Goal: Task Accomplishment & Management: Use online tool/utility

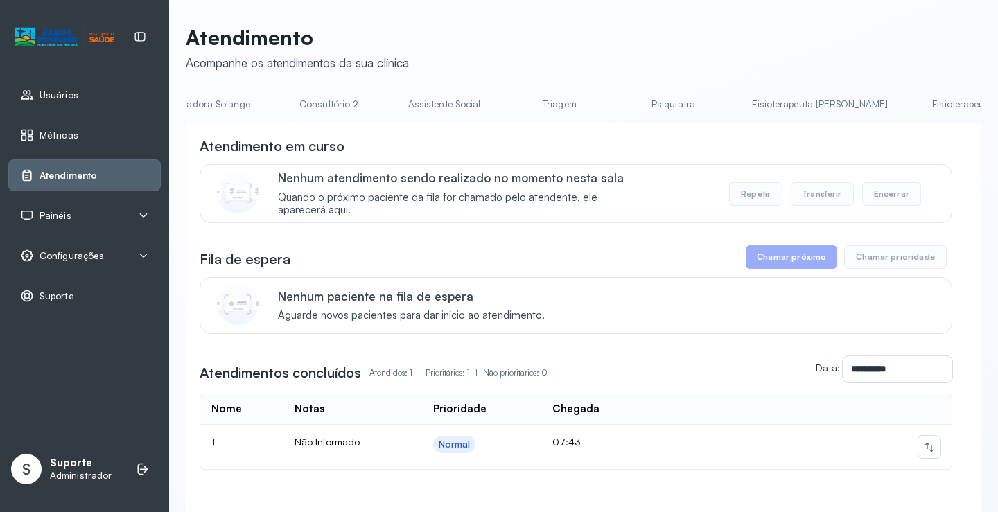
scroll to position [0, 1102]
click at [719, 105] on link "Fisioterapeuta [PERSON_NAME]" at bounding box center [800, 104] width 163 height 23
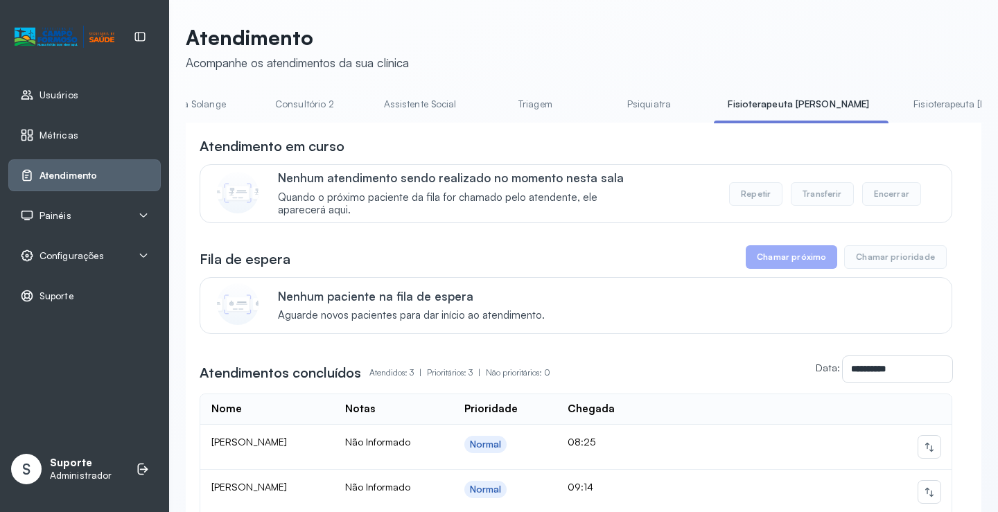
scroll to position [190, 0]
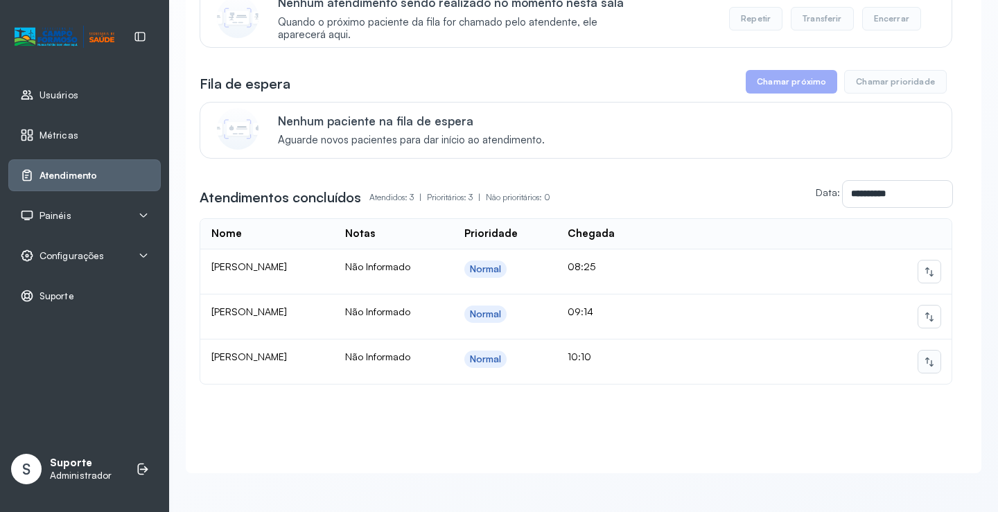
click at [923, 356] on icon at bounding box center [928, 361] width 11 height 11
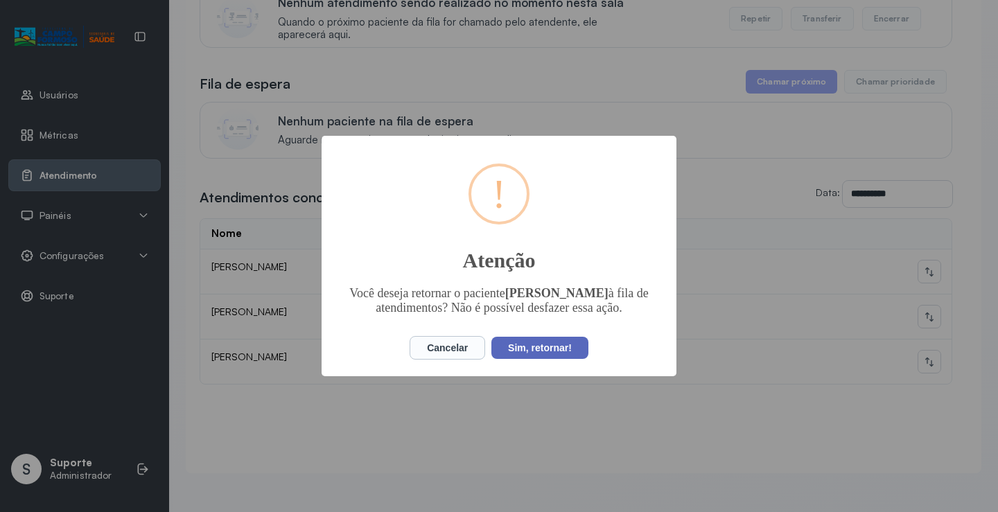
click at [560, 346] on button "Sim, retornar!" at bounding box center [539, 348] width 97 height 22
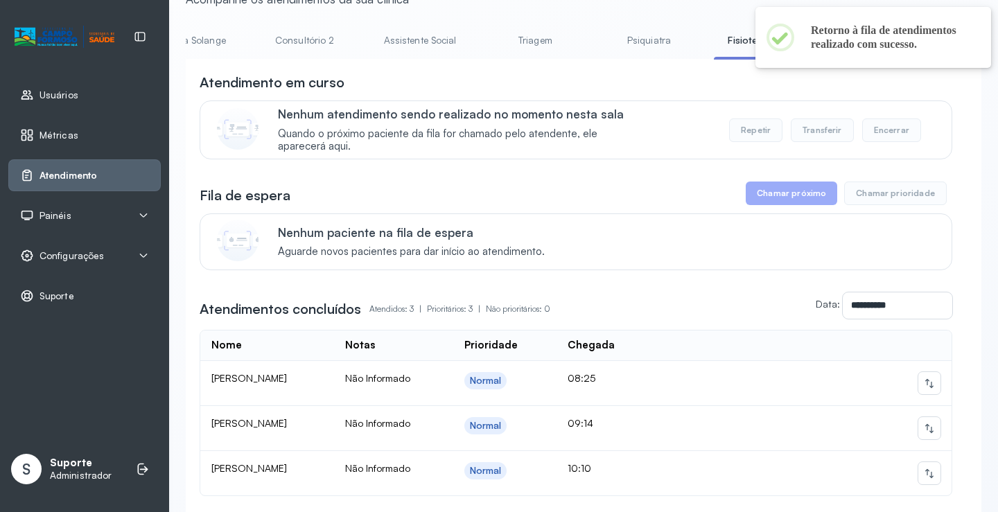
scroll to position [51, 0]
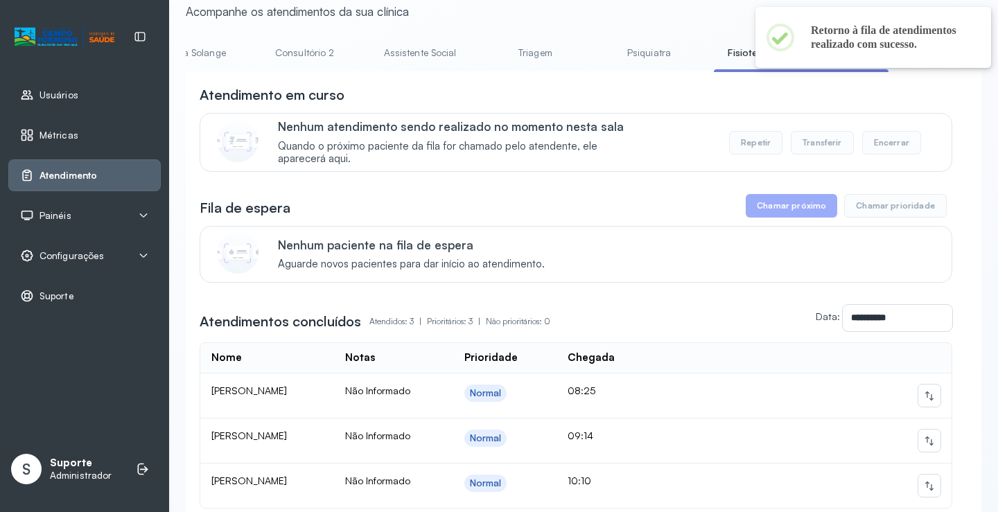
click at [796, 217] on button "Chamar próximo" at bounding box center [790, 206] width 91 height 24
click at [899, 45] on link "Fisioterapeuta [PERSON_NAME]" at bounding box center [980, 53] width 163 height 23
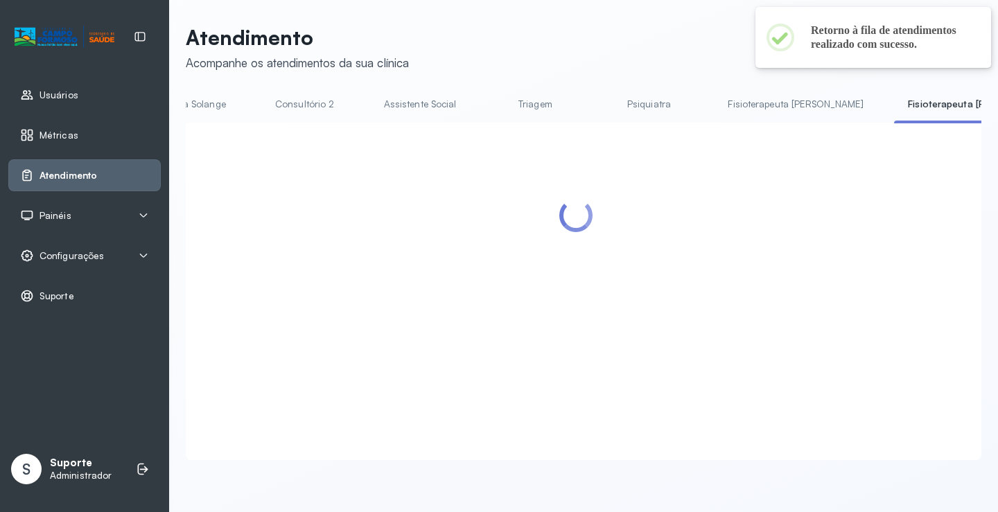
scroll to position [1, 0]
drag, startPoint x: 646, startPoint y: 63, endPoint x: 648, endPoint y: 74, distance: 11.2
click at [646, 64] on header "Atendimento Acompanhe os atendimentos da sua clínica" at bounding box center [583, 48] width 795 height 46
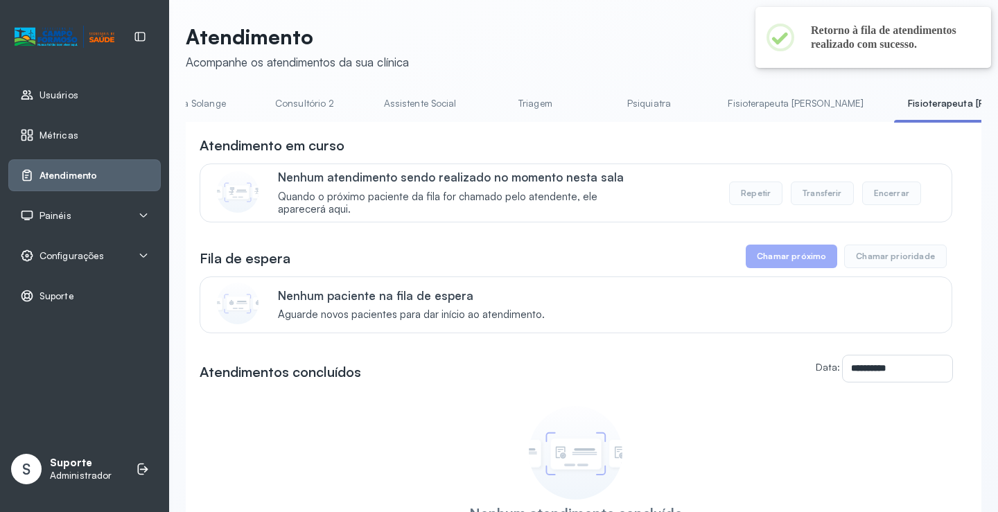
click at [714, 94] on link "Fisioterapeuta [PERSON_NAME]" at bounding box center [795, 103] width 163 height 23
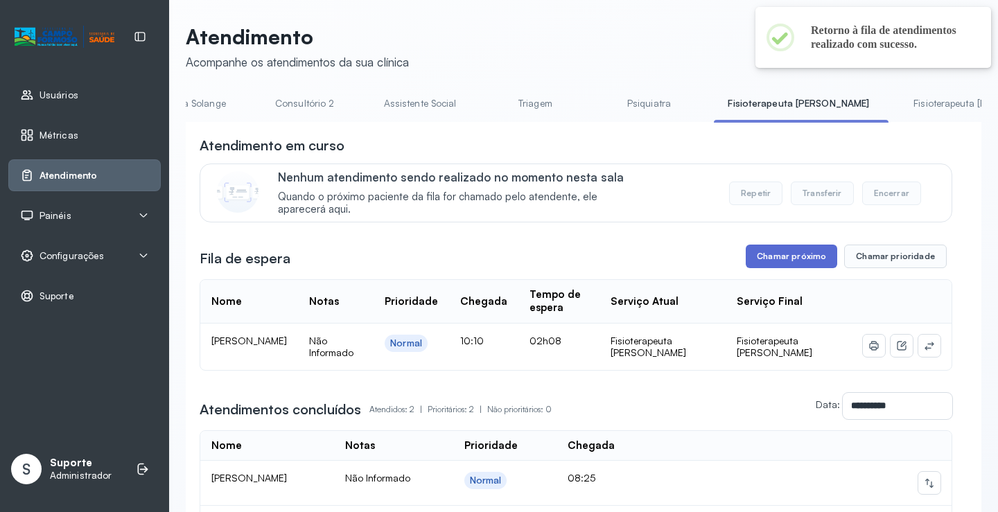
click at [785, 251] on button "Chamar próximo" at bounding box center [790, 257] width 91 height 24
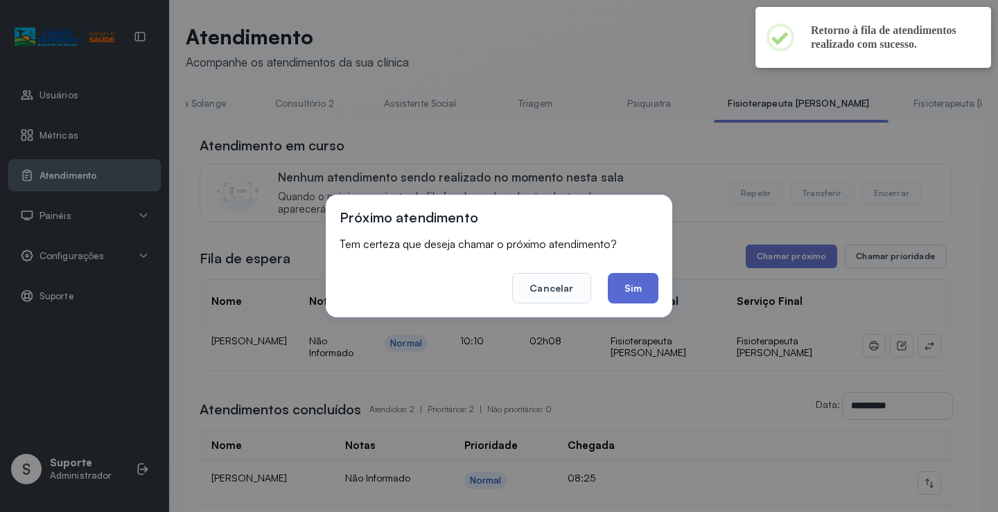
click at [637, 292] on button "Sim" at bounding box center [633, 288] width 51 height 30
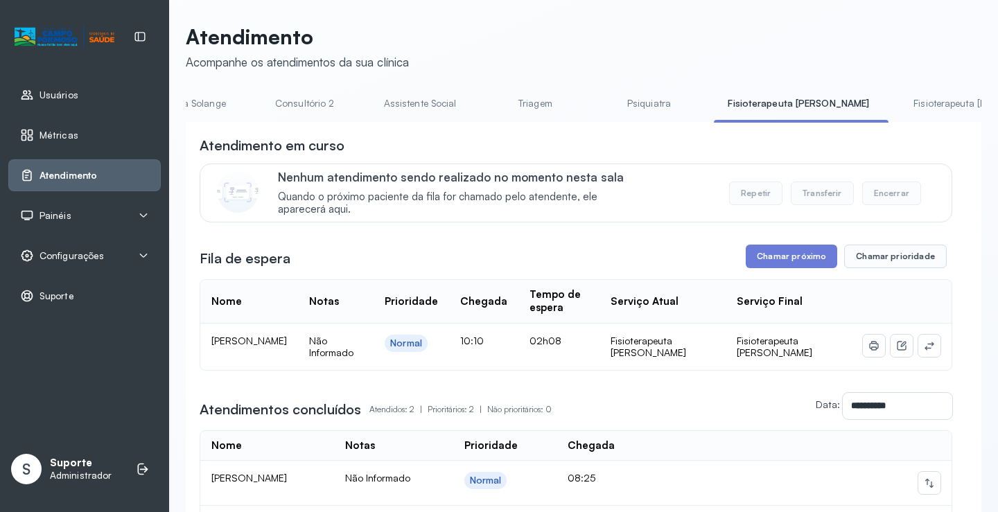
click at [48, 256] on span "Configurações" at bounding box center [71, 256] width 64 height 12
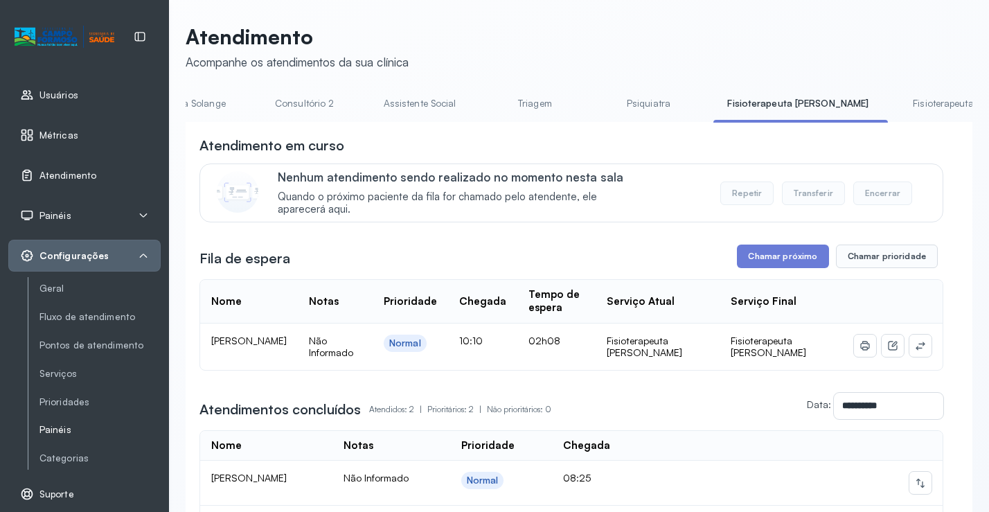
click at [64, 432] on link "Painéis" at bounding box center [99, 430] width 121 height 12
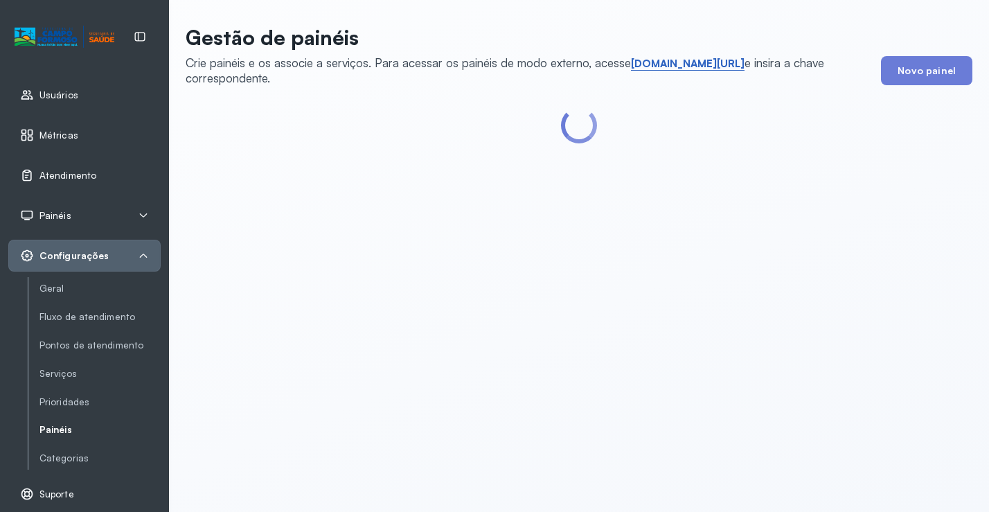
click at [697, 66] on link "short.sysvale.com/tv" at bounding box center [688, 64] width 114 height 14
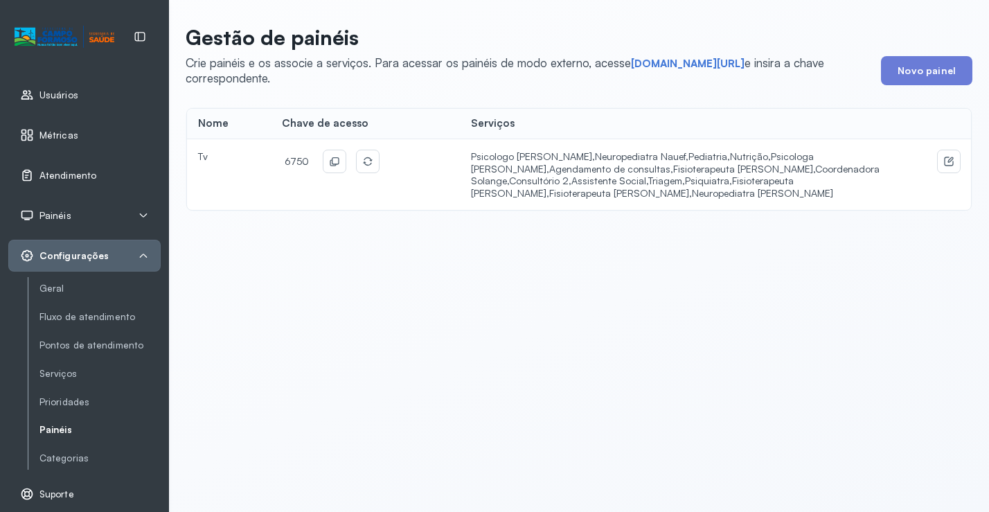
click at [345, 157] on div "6750" at bounding box center [330, 161] width 97 height 22
click at [332, 163] on icon at bounding box center [336, 161] width 8 height 8
click at [84, 177] on span "Atendimento" at bounding box center [67, 176] width 57 height 12
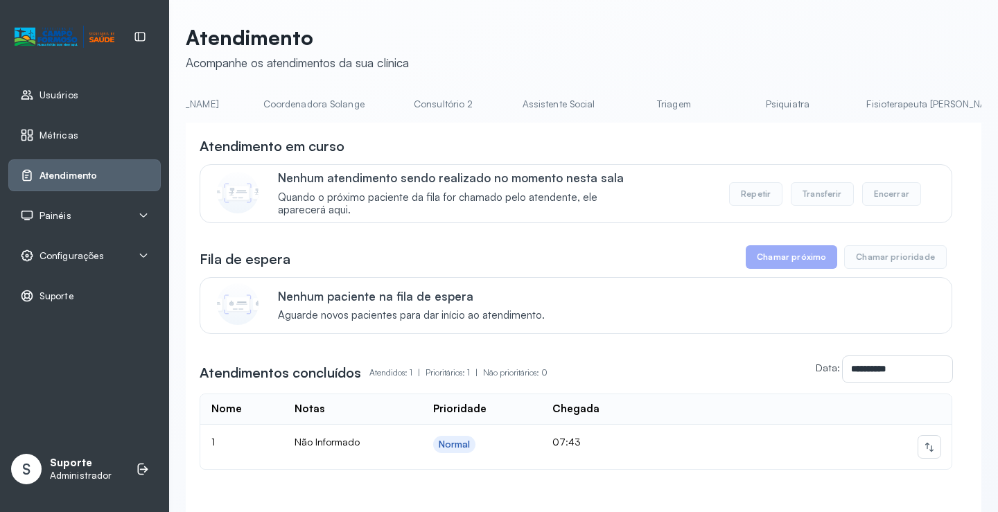
scroll to position [0, 1102]
click at [719, 114] on link "Fisioterapeuta [PERSON_NAME]" at bounding box center [800, 104] width 163 height 23
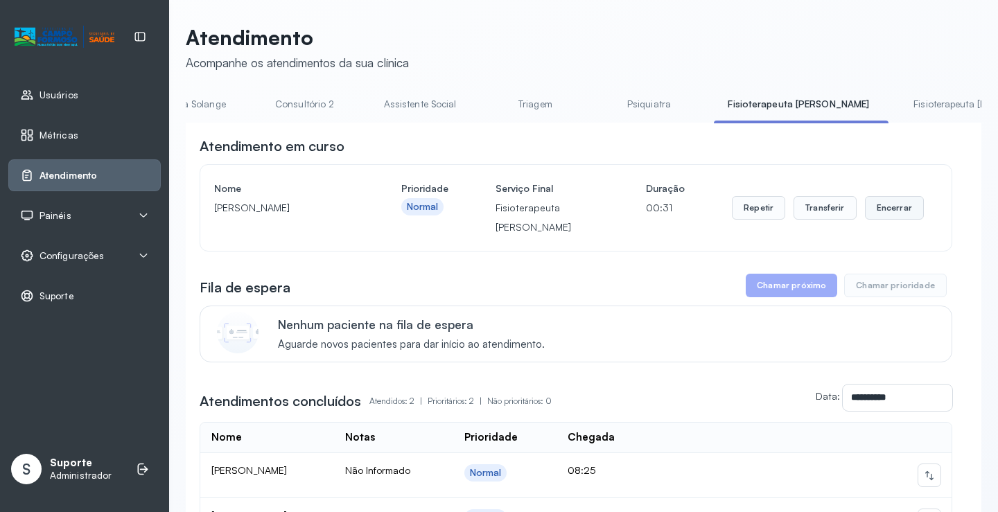
click at [877, 213] on button "Encerrar" at bounding box center [894, 208] width 59 height 24
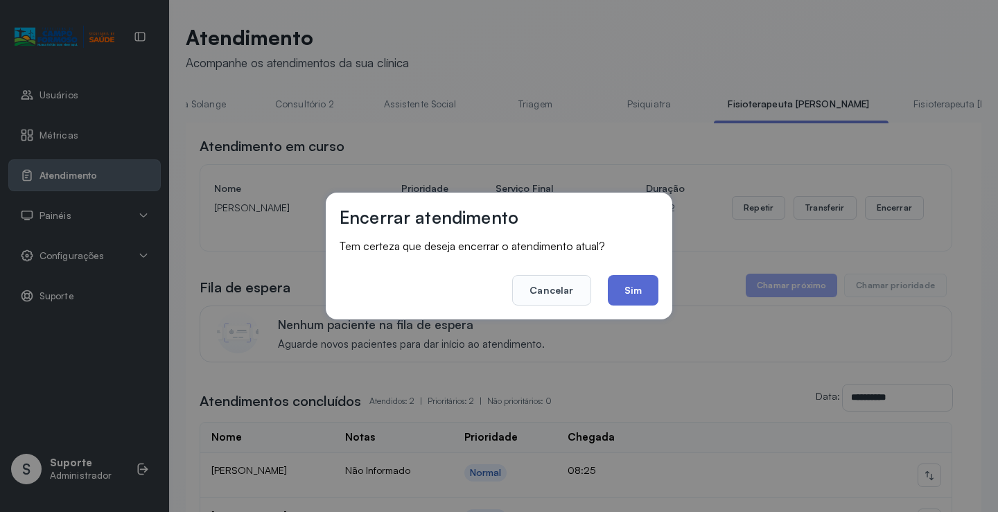
click at [623, 292] on button "Sim" at bounding box center [633, 290] width 51 height 30
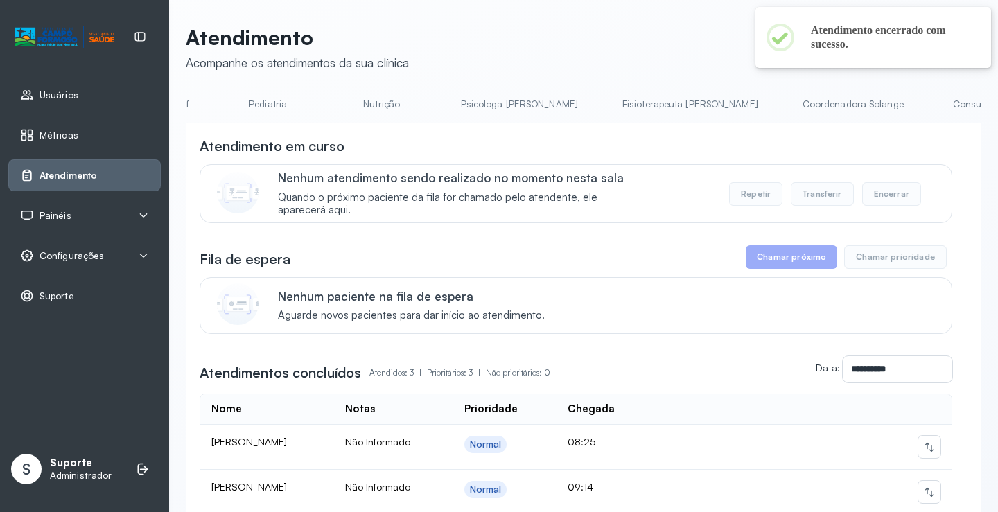
scroll to position [0, 0]
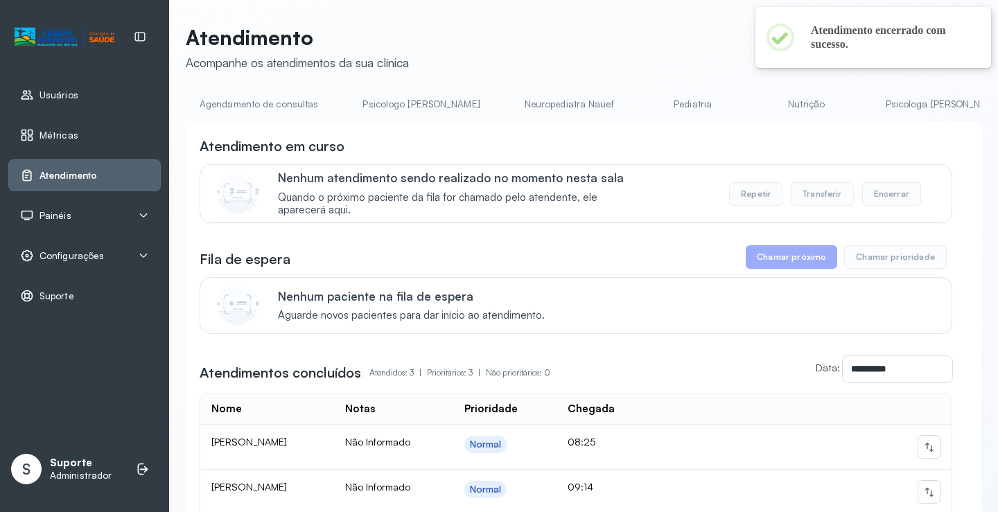
click at [260, 106] on link "Agendamento de consultas" at bounding box center [259, 104] width 146 height 23
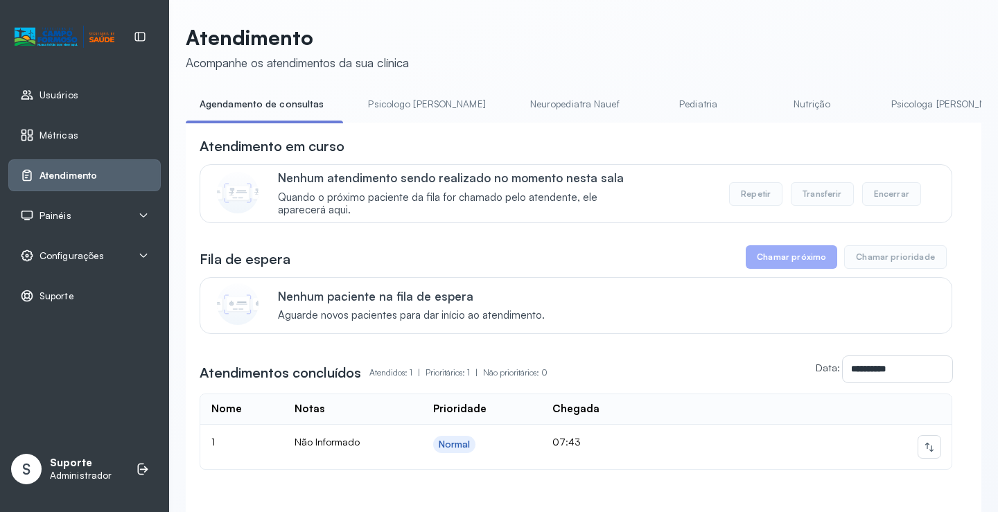
click at [405, 102] on link "Psicologo [PERSON_NAME]" at bounding box center [426, 104] width 145 height 23
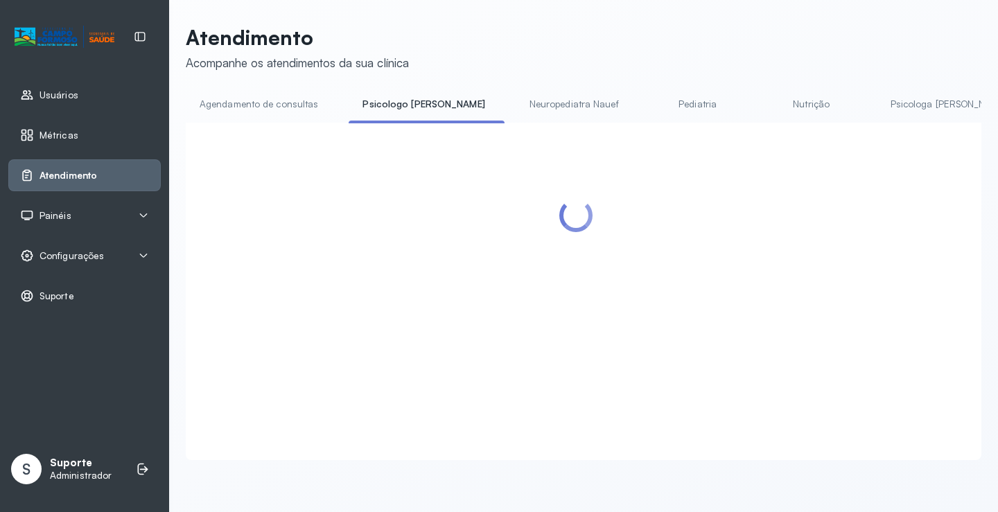
click at [535, 103] on link "Neuropediatra Nauef" at bounding box center [573, 104] width 117 height 23
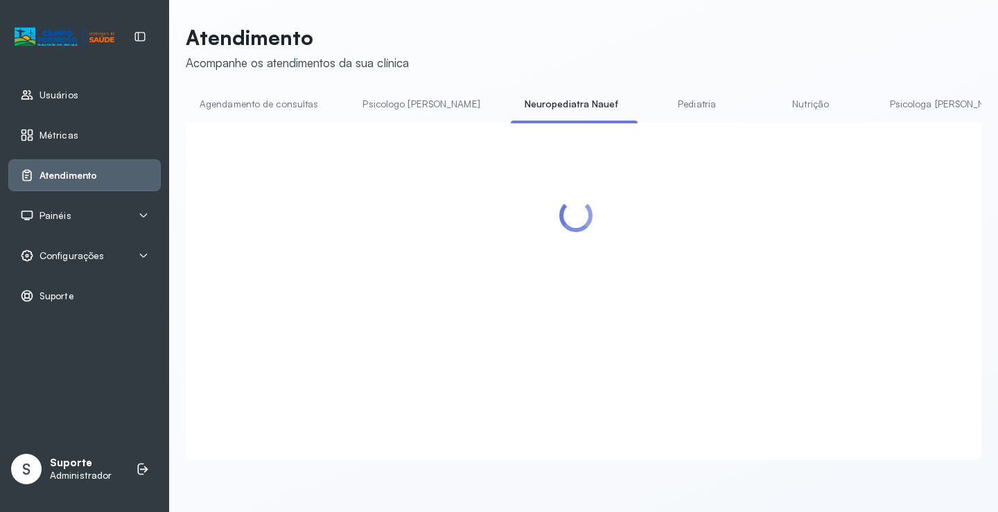
click at [254, 117] on li "Agendamento de consultas" at bounding box center [262, 108] width 152 height 31
click at [300, 109] on link "Agendamento de consultas" at bounding box center [259, 104] width 146 height 23
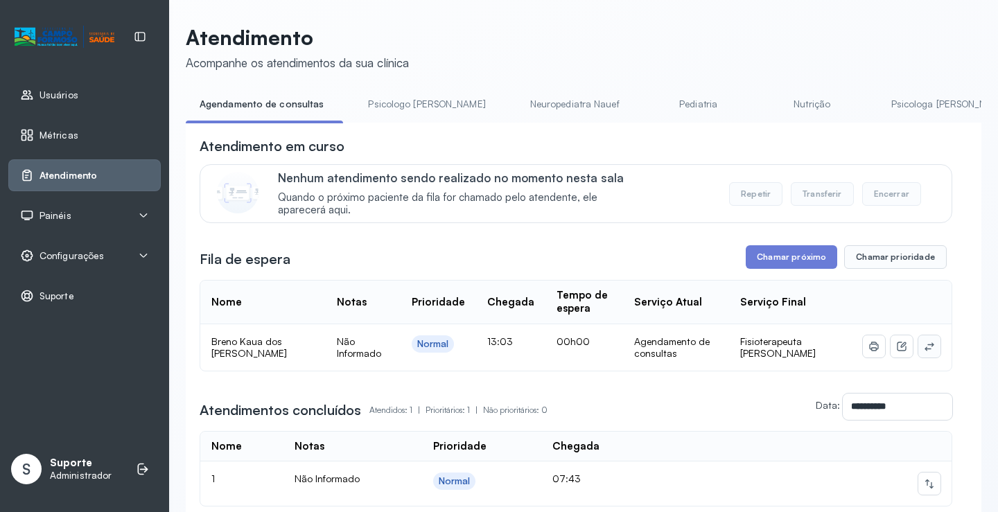
click at [923, 347] on icon at bounding box center [928, 346] width 11 height 11
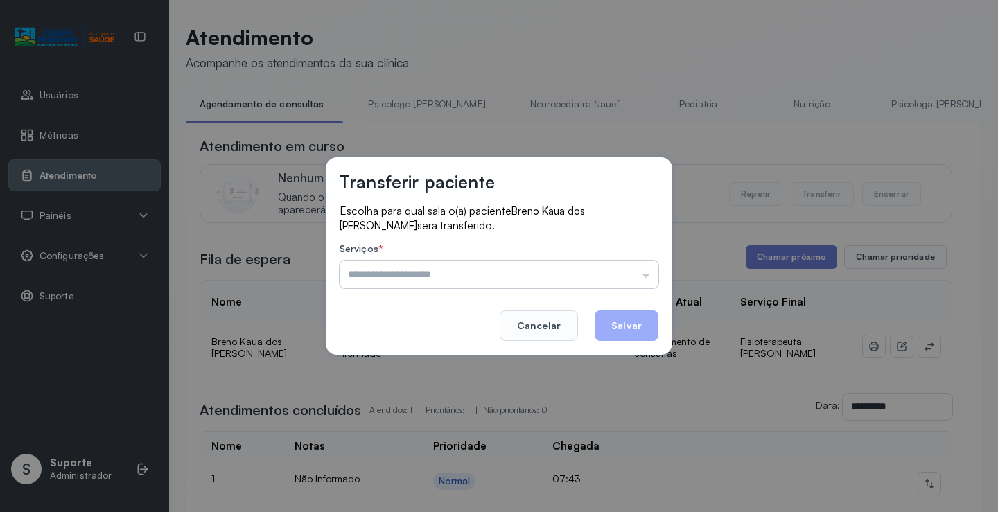
click at [595, 276] on input "text" at bounding box center [498, 274] width 319 height 28
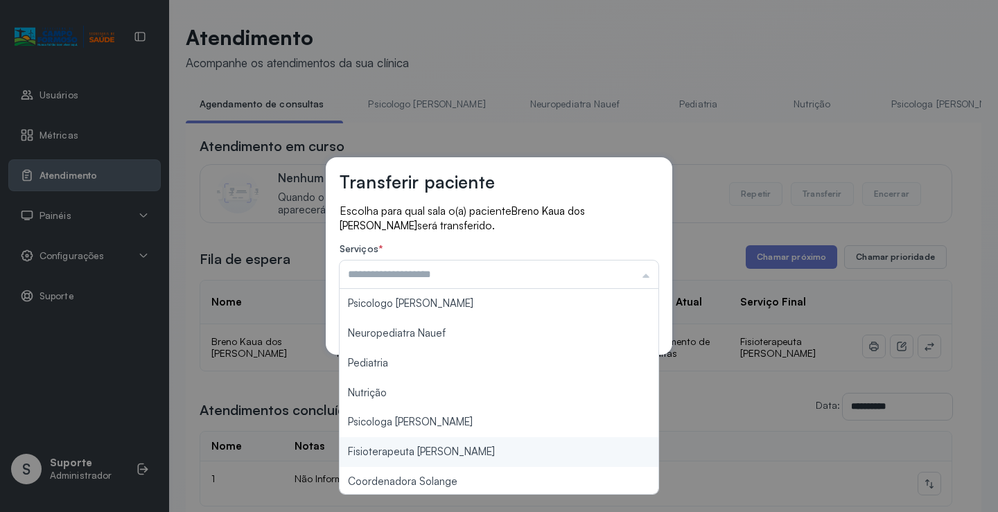
scroll to position [209, 0]
type input "**********"
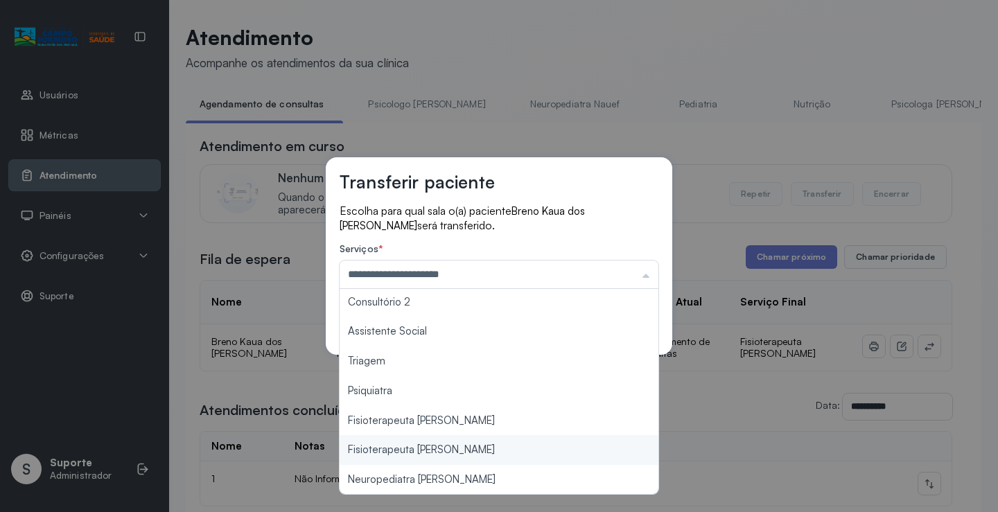
click at [456, 450] on div "**********" at bounding box center [499, 256] width 998 height 512
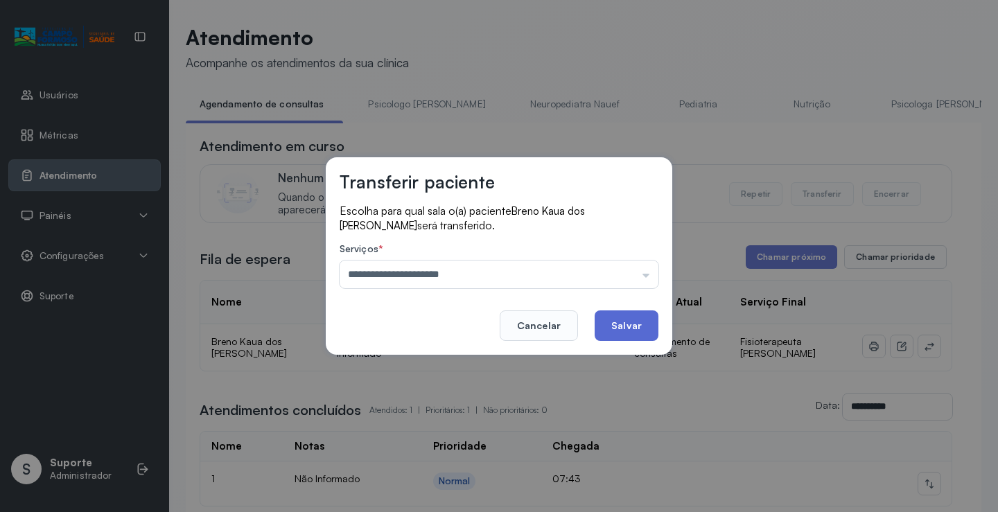
click at [614, 333] on button "Salvar" at bounding box center [626, 325] width 64 height 30
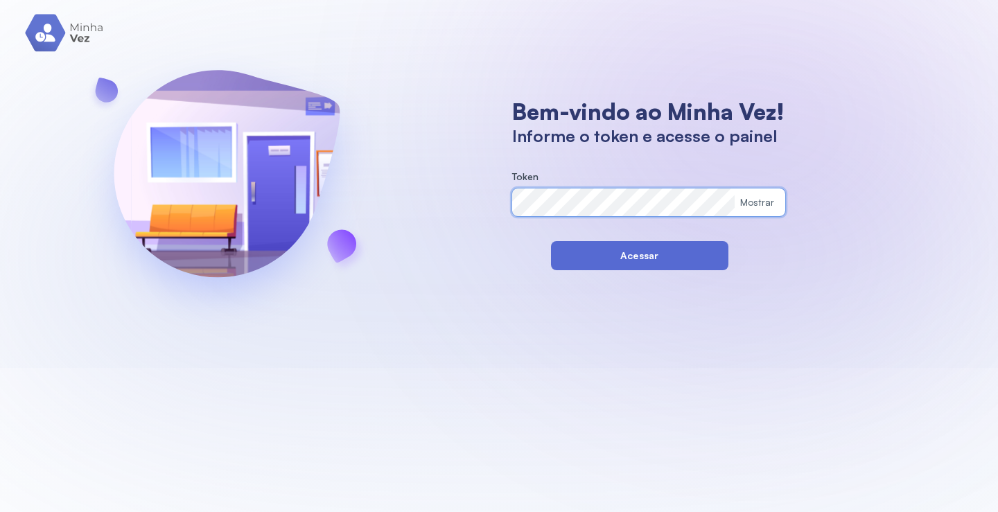
click at [559, 245] on button "Acessar" at bounding box center [639, 255] width 177 height 29
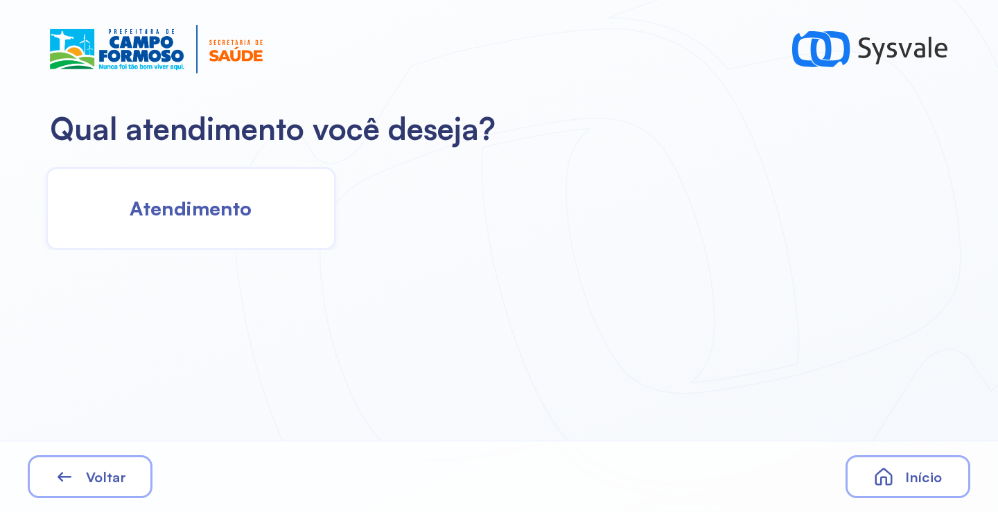
click at [271, 240] on div "Atendimento" at bounding box center [191, 208] width 290 height 83
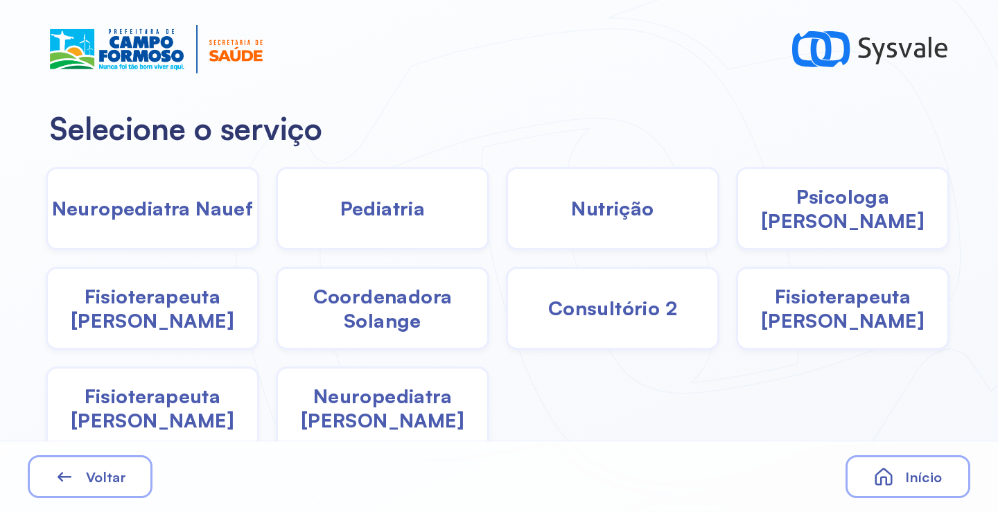
click at [159, 411] on span "Fisioterapeuta [PERSON_NAME]" at bounding box center [152, 408] width 209 height 48
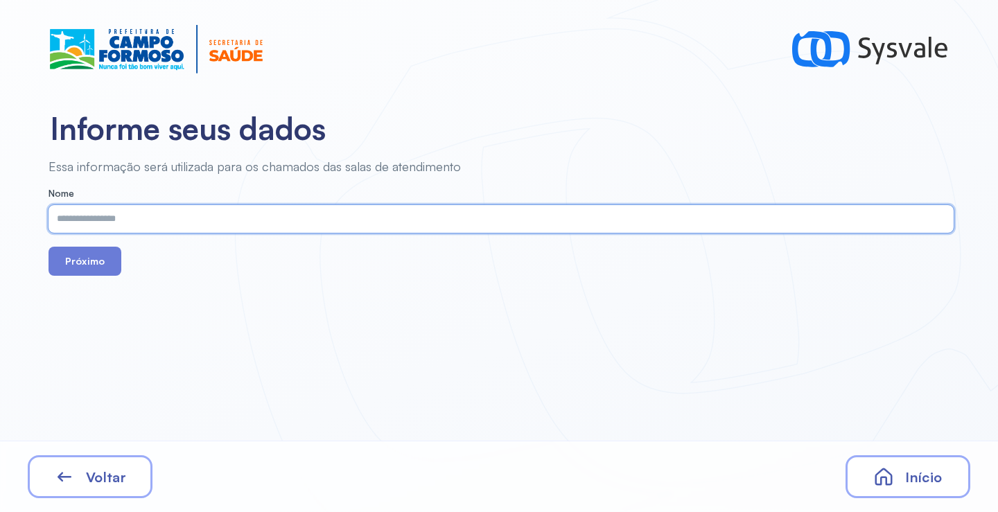
paste input "**********"
type input "**********"
click at [98, 263] on button "Próximo" at bounding box center [84, 261] width 73 height 29
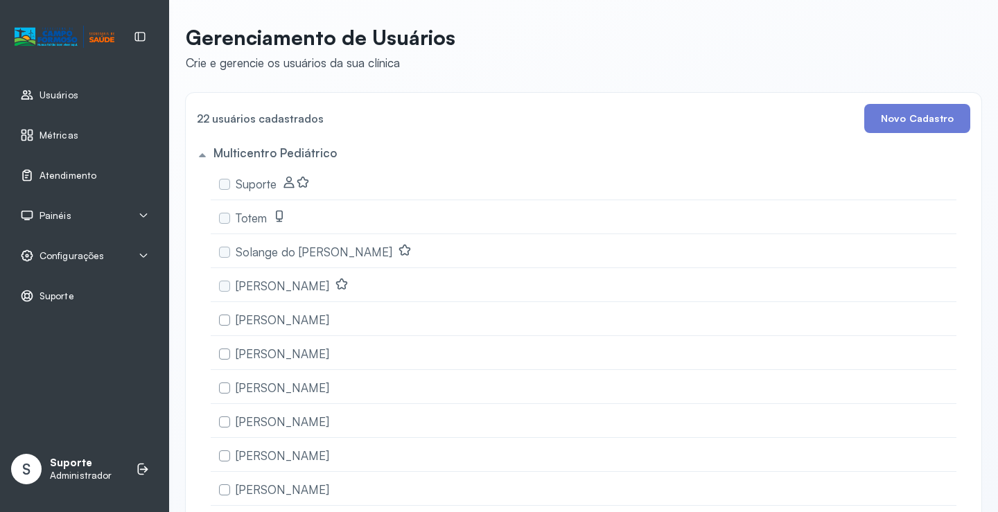
click at [69, 177] on span "Atendimento" at bounding box center [67, 176] width 57 height 12
click at [63, 211] on span "Painéis" at bounding box center [55, 216] width 32 height 12
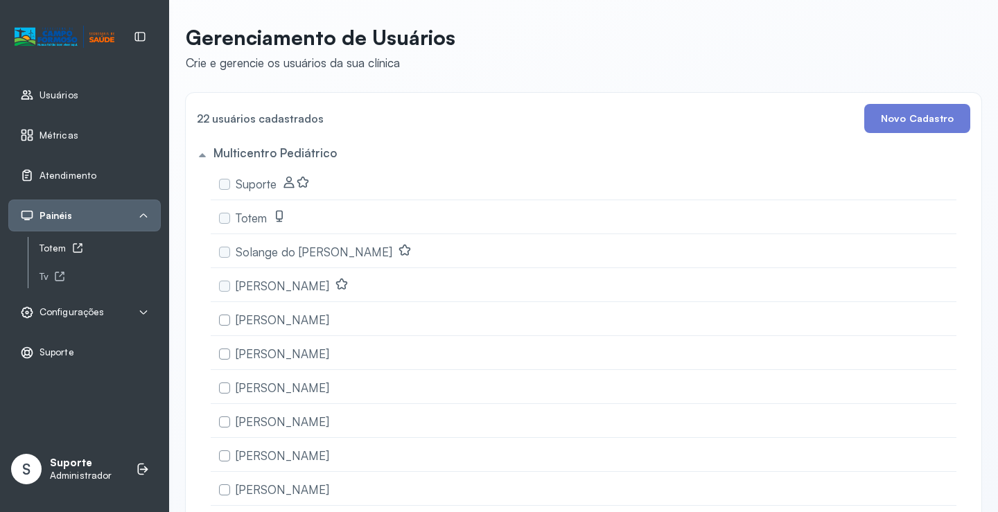
click at [68, 250] on div "Totem" at bounding box center [99, 248] width 121 height 12
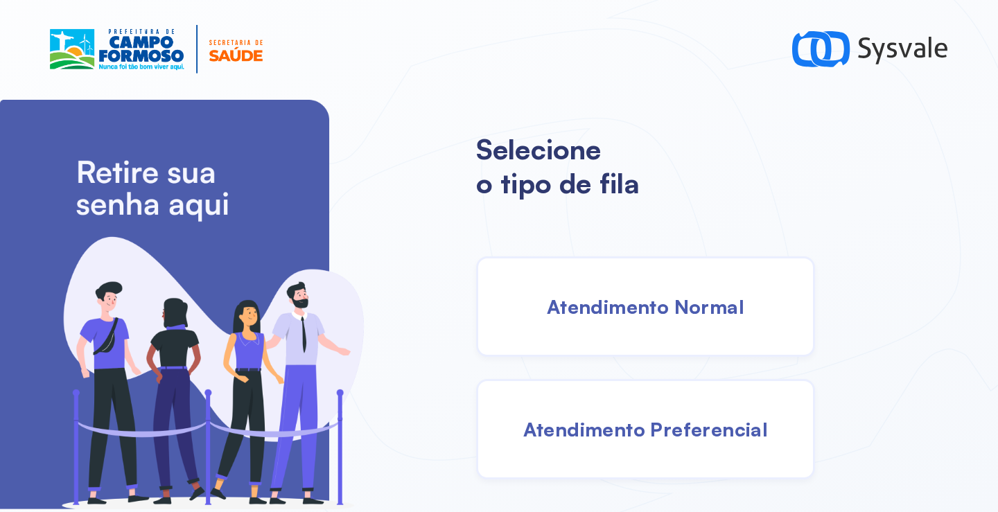
click at [608, 300] on span "Atendimento Normal" at bounding box center [645, 306] width 197 height 24
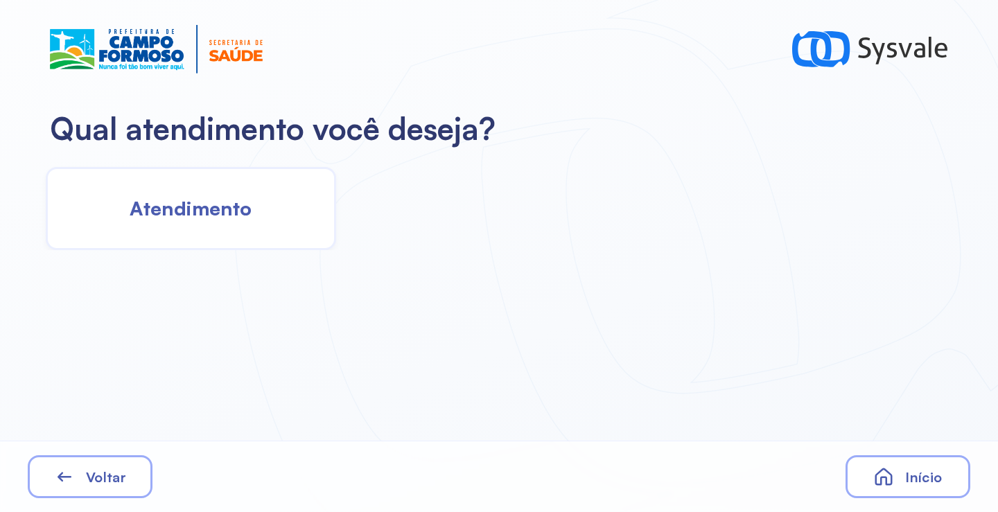
click at [216, 206] on span "Atendimento" at bounding box center [191, 208] width 122 height 24
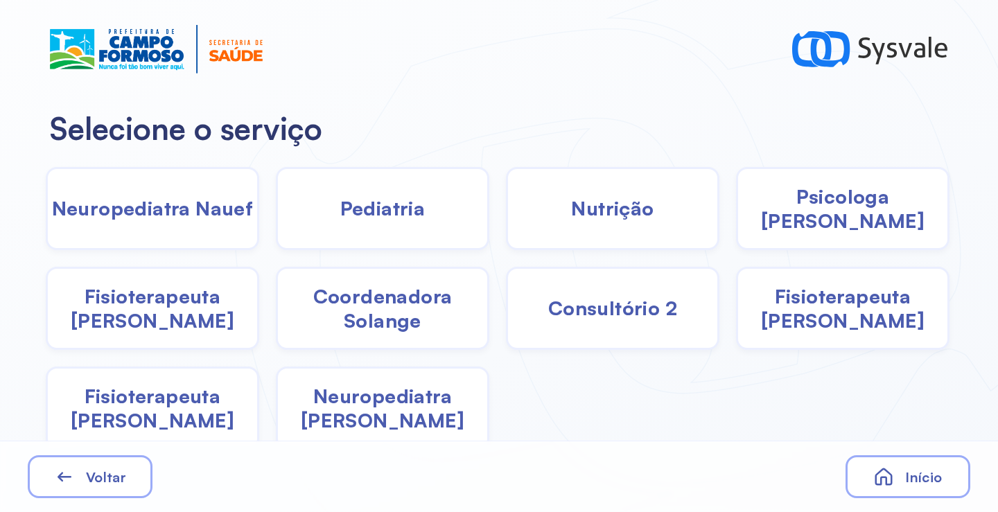
click at [593, 213] on span "Nutrição" at bounding box center [612, 208] width 82 height 24
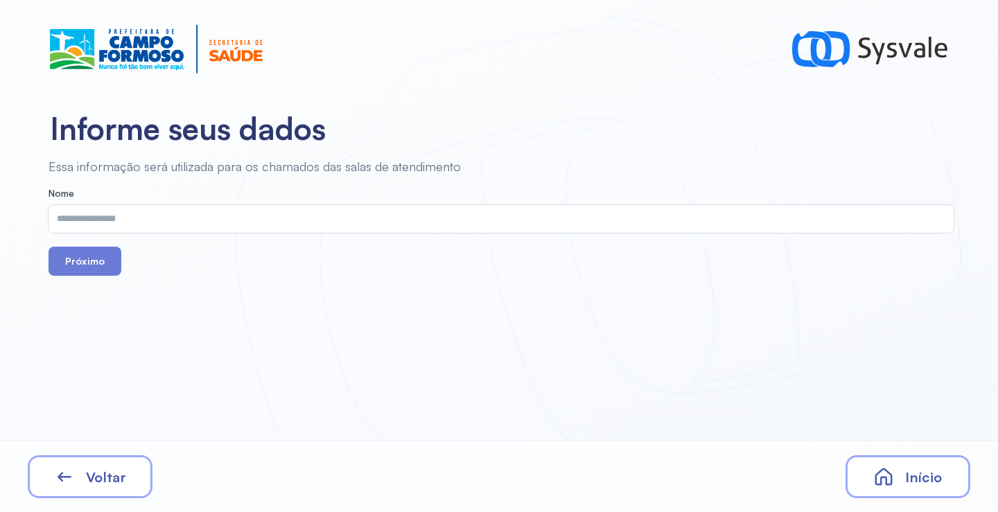
click at [342, 222] on input "text" at bounding box center [497, 219] width 899 height 28
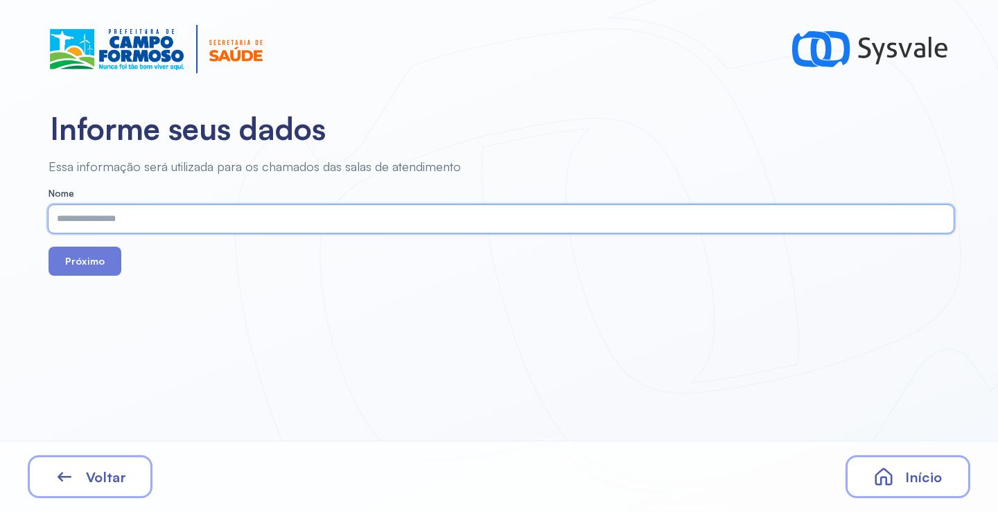
paste input "**********"
type input "**********"
click at [85, 261] on button "Próximo" at bounding box center [84, 261] width 73 height 29
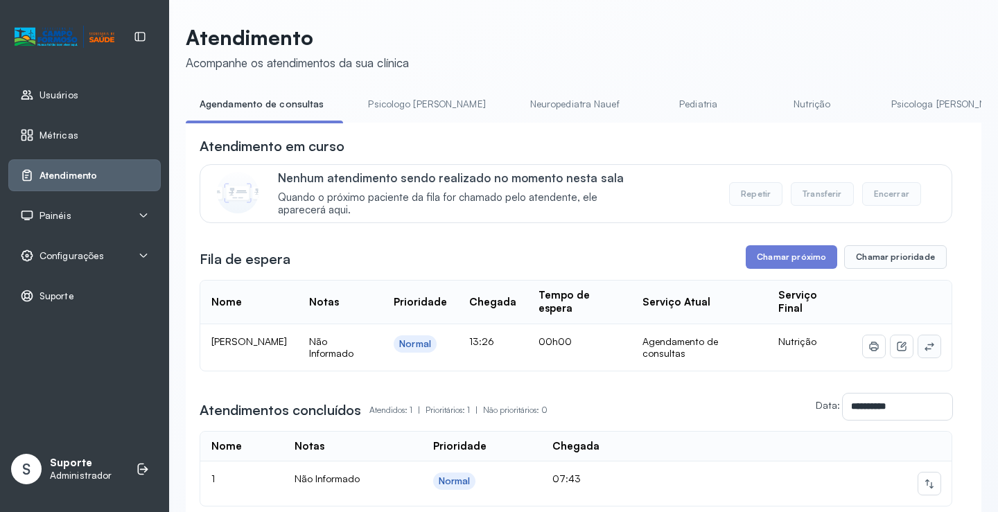
click at [923, 351] on icon at bounding box center [928, 346] width 11 height 11
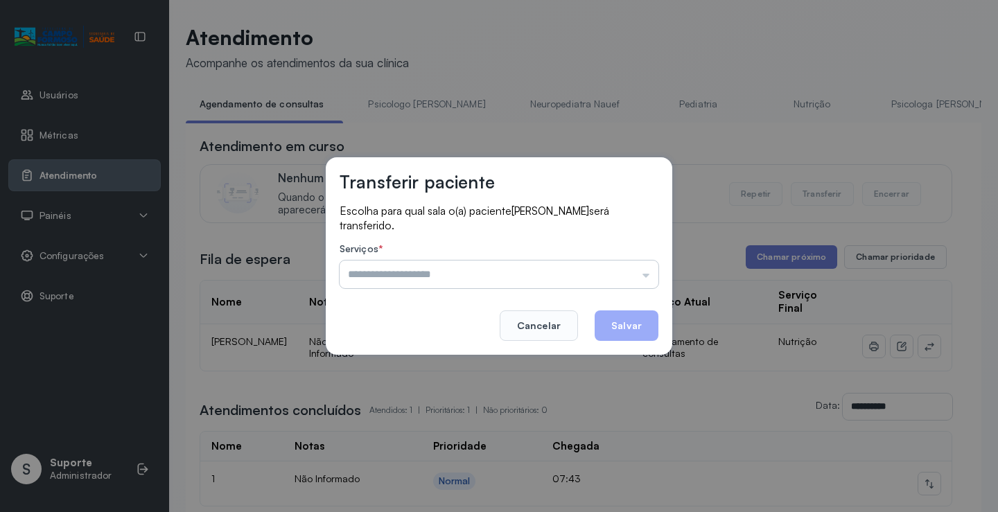
click at [406, 273] on input "text" at bounding box center [498, 274] width 319 height 28
type input "********"
click at [409, 395] on div "Transferir paciente Escolha para qual sala o(a) paciente [PERSON_NAME] será tra…" at bounding box center [499, 256] width 998 height 512
click at [635, 329] on button "Salvar" at bounding box center [626, 325] width 64 height 30
